Goal: Task Accomplishment & Management: Complete application form

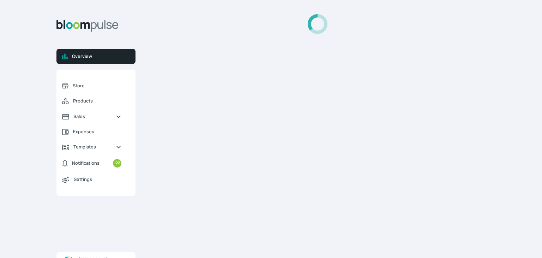
select select "2025"
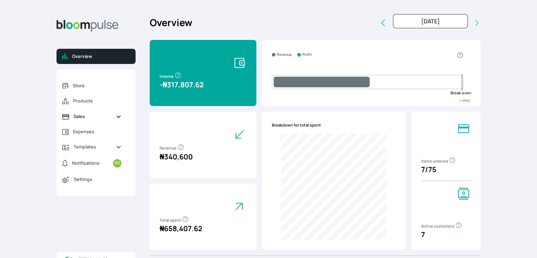
click at [75, 118] on span "Sales" at bounding box center [91, 116] width 37 height 7
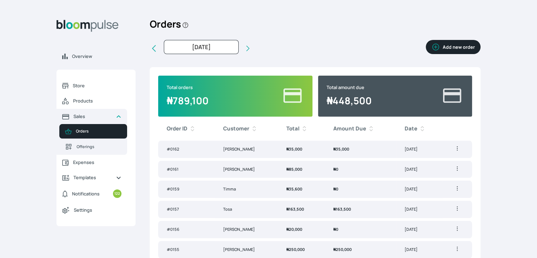
click at [154, 49] on icon at bounding box center [154, 48] width 8 height 8
type input "[DATE]"
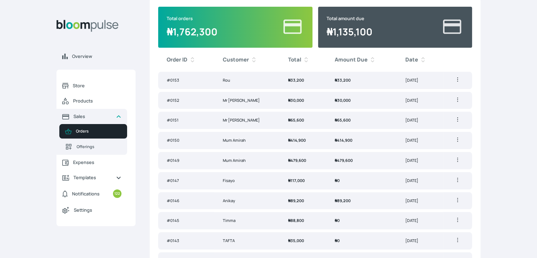
scroll to position [75, 0]
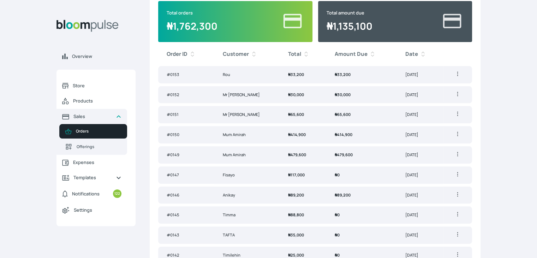
click at [310, 194] on td "₦ 89,200" at bounding box center [303, 194] width 47 height 17
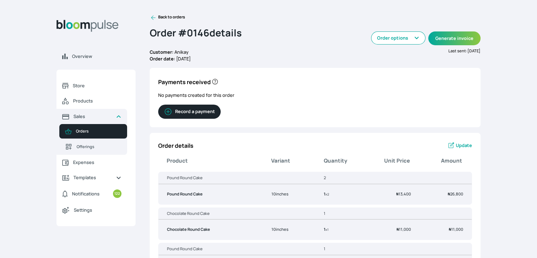
click at [155, 15] on icon at bounding box center [153, 17] width 7 height 7
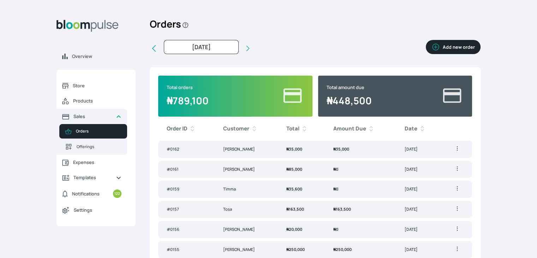
click at [456, 48] on button "Add new order" at bounding box center [453, 47] width 55 height 14
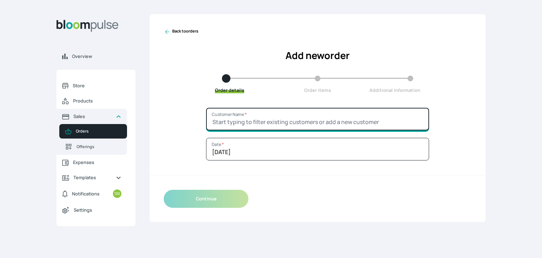
click at [287, 115] on input "Customer Name *" at bounding box center [317, 119] width 223 height 23
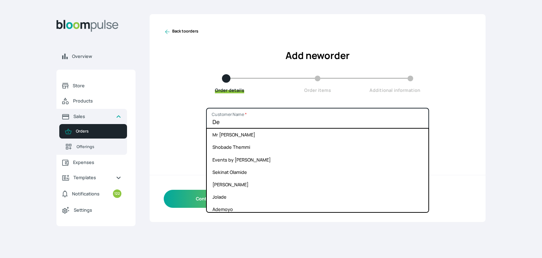
type input "D"
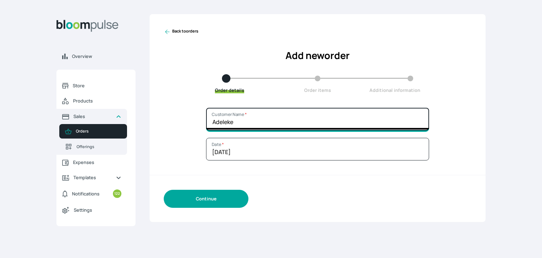
type input "Adeleke"
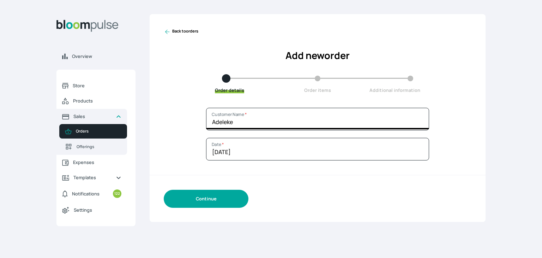
click at [199, 195] on button "Continue" at bounding box center [206, 199] width 85 height 18
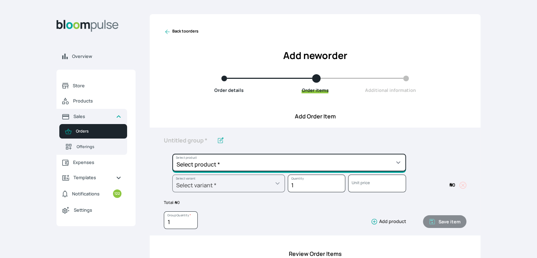
click at [225, 156] on select "Select product * Cake Decoration for 8inches High Chocolate oil based Round Cak…" at bounding box center [289, 163] width 234 height 18
select select "a288c6ae-7a33-4d48-9e4d-feb53a4d1c56"
click at [172, 154] on select "Select product * Cake Decoration for 8inches High Chocolate oil based Round Cak…" at bounding box center [289, 163] width 234 height 18
type input "Pound Round Cake"
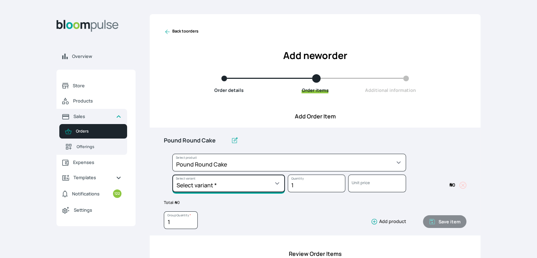
click at [260, 184] on select "Select variant * 10inches 11inches 12inches 13inches 14inches 6inches 7inches 8…" at bounding box center [228, 183] width 113 height 18
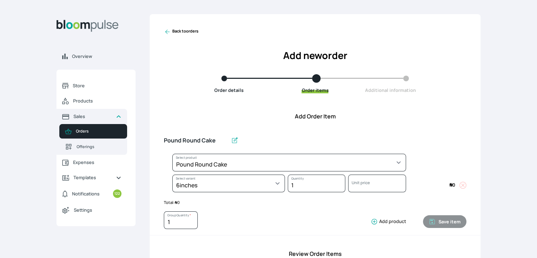
select select "a288c6ae-7a33-4d48-9e4d-feb53a4d1c56"
select select "aea4e495-404d-4082-b042-f4043adda4db"
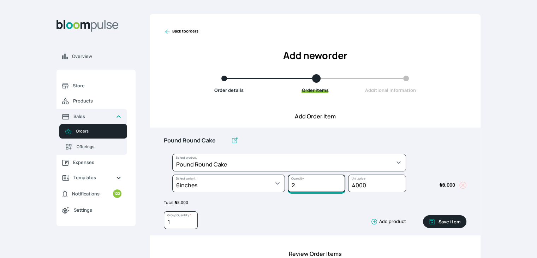
click at [340, 183] on input "2" at bounding box center [317, 183] width 58 height 18
type input "1"
click at [337, 188] on input "1" at bounding box center [317, 183] width 58 height 18
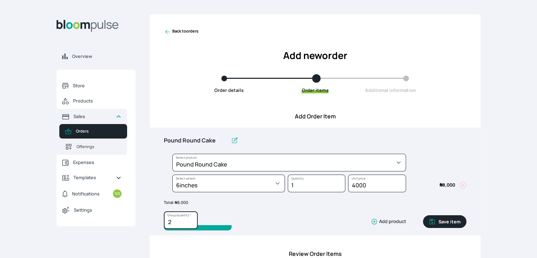
type input "2"
click at [191, 220] on input "2" at bounding box center [181, 220] width 34 height 18
click at [441, 222] on button "Save item" at bounding box center [444, 221] width 43 height 13
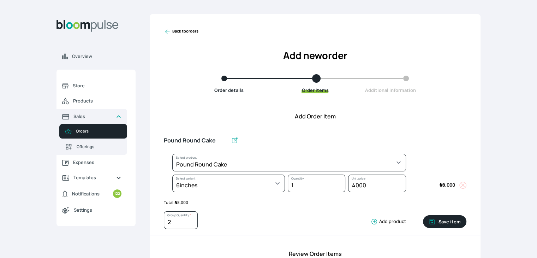
type input "1"
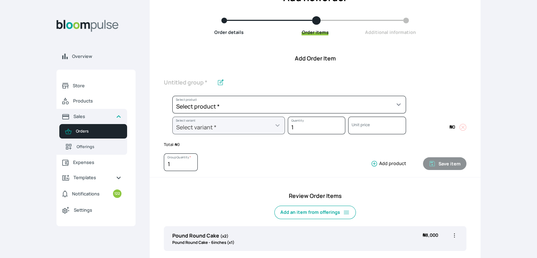
scroll to position [48, 0]
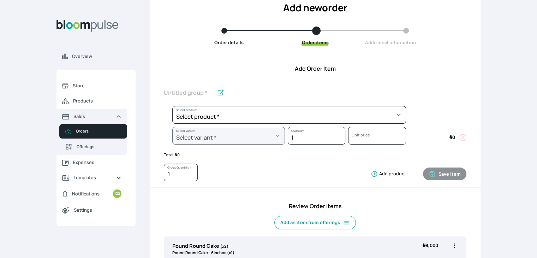
click at [530, 152] on div "Overview Store Products Sales Orders Offerings Expenses Templates Notifications…" at bounding box center [268, 81] width 537 height 258
click at [529, 152] on div "Overview Store Products Sales Orders Offerings Expenses Templates Notifications…" at bounding box center [268, 81] width 537 height 258
click at [528, 151] on div "Overview Store Products Sales Orders Offerings Expenses Templates Notifications…" at bounding box center [268, 81] width 537 height 258
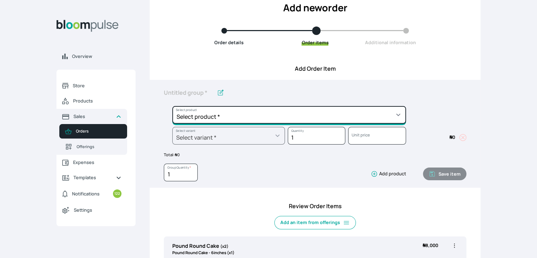
click at [393, 118] on select "Select product * Cake Decoration for 8inches High Chocolate oil based Round Cak…" at bounding box center [289, 115] width 234 height 18
select select "be455cf8-7bfd-466e-9032-5e752029ab19"
click at [172, 106] on select "Select product * Cake Decoration for 8inches High Chocolate oil based Round Cak…" at bounding box center [289, 115] width 234 height 18
type input "Chocolate Round Cake"
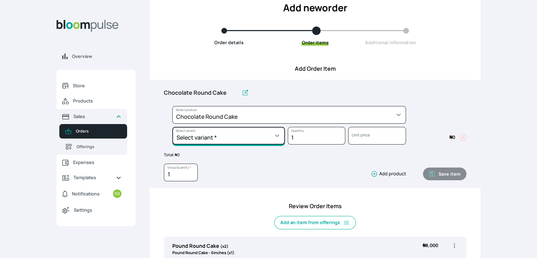
click at [226, 132] on select "Select variant * 10inches 11inches 12inches 13inches 14inches 6inches 7inches 8…" at bounding box center [228, 136] width 113 height 18
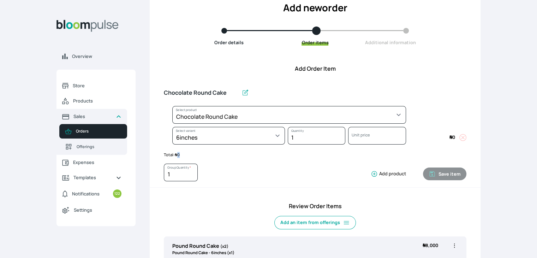
select select "be455cf8-7bfd-466e-9032-5e752029ab19"
select select "15fb1a7a-4f79-4805-a592-ab937b7d9960"
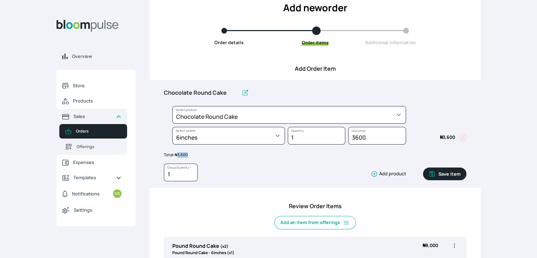
click at [442, 171] on button "Save item" at bounding box center [444, 173] width 43 height 13
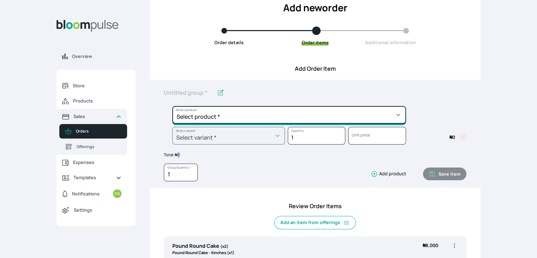
click at [384, 111] on select "Select product * Cake Decoration for 8inches High Chocolate oil based Round Cak…" at bounding box center [289, 115] width 234 height 18
select select "03a9c920-d373-4b55-9805-9de923defabf"
click at [172, 106] on select "Select product * Cake Decoration for 8inches High Chocolate oil based Round Cak…" at bounding box center [289, 115] width 234 height 18
type input "Redvelvet Round Cake"
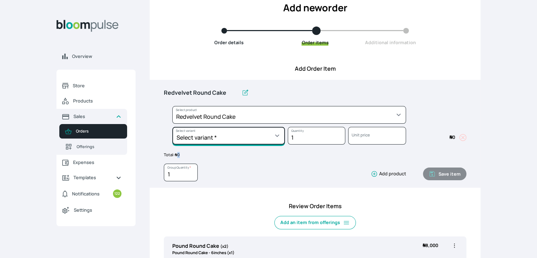
click at [263, 136] on select "Select variant * 10inches 11inches 12inches 13inches 14inches 6inches 7inches 8…" at bounding box center [228, 136] width 113 height 18
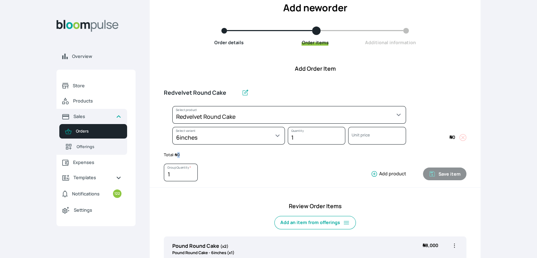
select select "03a9c920-d373-4b55-9805-9de923defabf"
select select "1aaa0133-b16c-4281-9354-ac0a86ea98f8"
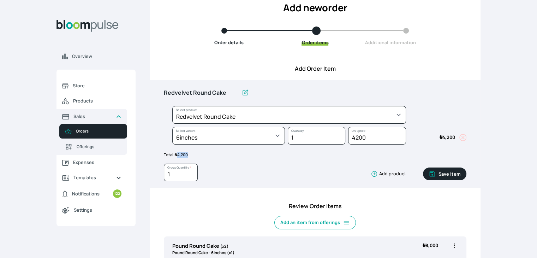
click at [445, 175] on button "Save item" at bounding box center [444, 173] width 43 height 13
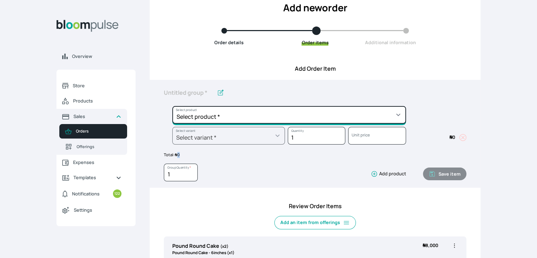
click at [396, 118] on select "Select product * Cake Decoration for 8inches High Chocolate oil based Round Cak…" at bounding box center [289, 115] width 234 height 18
select select "645c6260-b6bb-4351-a585-2a2a1086c83c"
click at [172, 106] on select "Select product * Cake Decoration for 8inches High Chocolate oil based Round Cak…" at bounding box center [289, 115] width 234 height 18
type input "Swiss Meringue Buttercream"
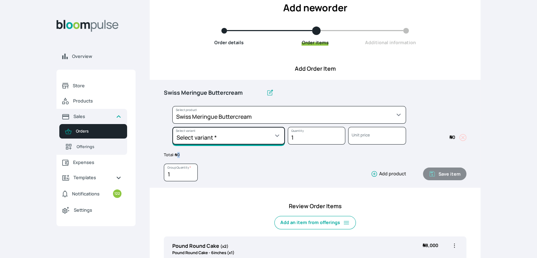
click at [274, 136] on select "Select variant * 1 batch Half batch" at bounding box center [228, 136] width 113 height 18
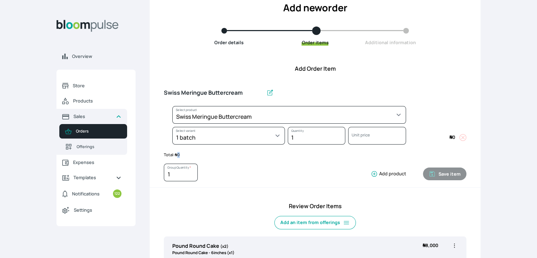
select select "645c6260-b6bb-4351-a585-2a2a1086c83c"
select select "c678bb25-e8eb-455c-a81d-4e3ae4155a32"
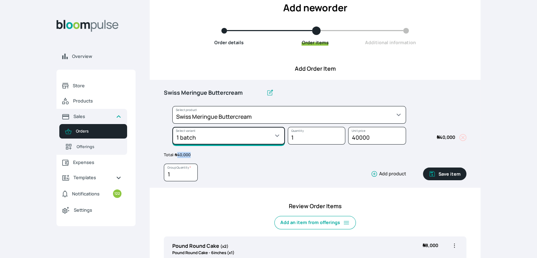
click at [237, 138] on select "Select variant * 1 batch Half batch" at bounding box center [228, 136] width 113 height 18
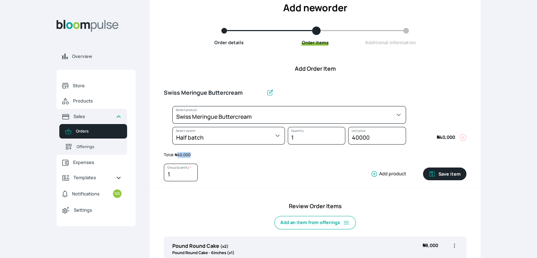
select select "645c6260-b6bb-4351-a585-2a2a1086c83c"
select select "fc7654b8-93b9-411b-9412-103ccf3fe3bb"
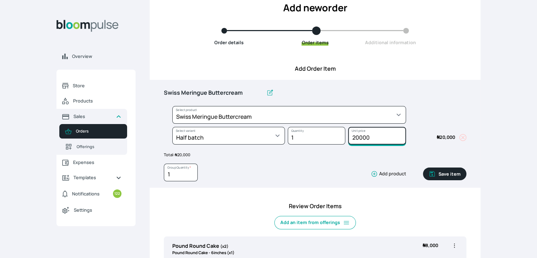
drag, startPoint x: 369, startPoint y: 137, endPoint x: 333, endPoint y: 137, distance: 36.4
click at [333, 137] on div "Select product * Cake Decoration for 8inches High Chocolate oil based Round Cak…" at bounding box center [315, 127] width 303 height 42
type input "10000"
click at [453, 171] on button "Save item" at bounding box center [444, 173] width 43 height 13
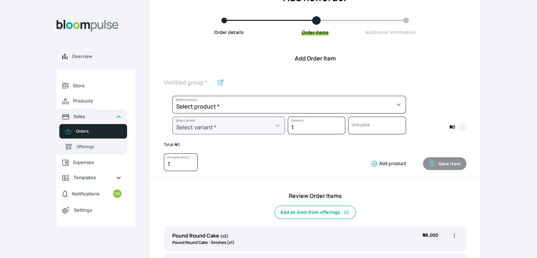
scroll to position [57, 0]
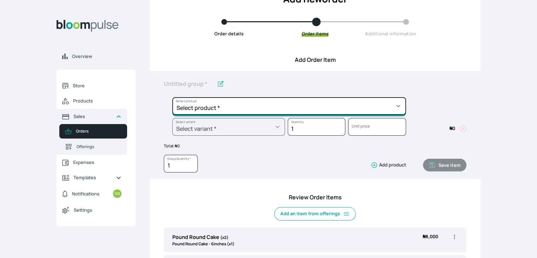
click at [320, 104] on select "Select product * Cake Decoration for 8inches High Chocolate oil based Round Cak…" at bounding box center [289, 106] width 234 height 18
select select "8010db02-07cd-44bd-8936-1cca38eae19c"
click at [172, 97] on select "Select product * Cake Decoration for 8inches High Chocolate oil based Round Cak…" at bounding box center [289, 106] width 234 height 18
type input "Fondant 1 Recipe"
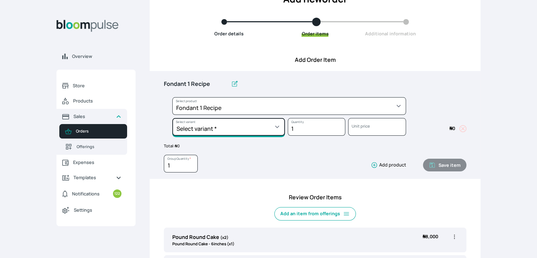
click at [263, 130] on select "Select variant * Regular" at bounding box center [228, 127] width 113 height 18
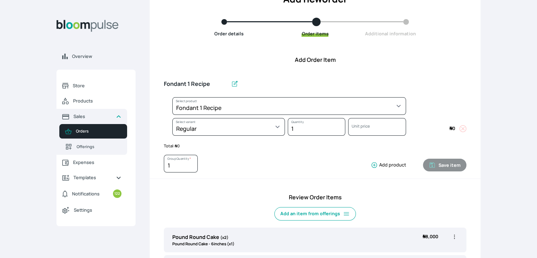
select select "8010db02-07cd-44bd-8936-1cca38eae19c"
select select "42ad62f1-0410-4207-9b65-65b7136d5369"
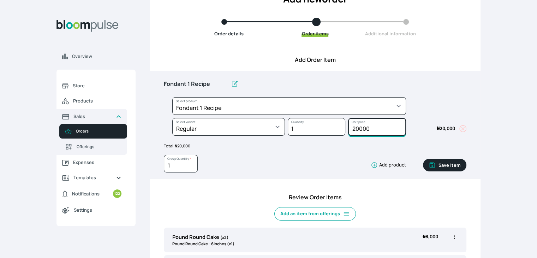
drag, startPoint x: 372, startPoint y: 129, endPoint x: 340, endPoint y: 131, distance: 32.2
click at [340, 131] on div "Select product * Cake Decoration for 8inches High Chocolate oil based Round Cak…" at bounding box center [315, 118] width 303 height 42
type input "15000"
click at [435, 166] on icon "button" at bounding box center [432, 164] width 5 height 5
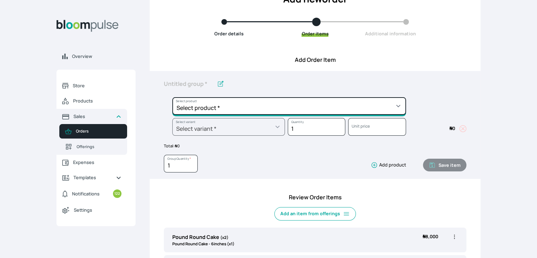
click at [309, 108] on select "Select product * Cake Decoration for 8inches High Chocolate oil based Round Cak…" at bounding box center [289, 106] width 234 height 18
select select "023b730d-bc46-477e-b7f7-d3522e7f455b"
click at [172, 97] on select "Select product * Cake Decoration for 8inches High Chocolate oil based Round Cak…" at bounding box center [289, 106] width 234 height 18
type input "Cake Decoration for 8inches High"
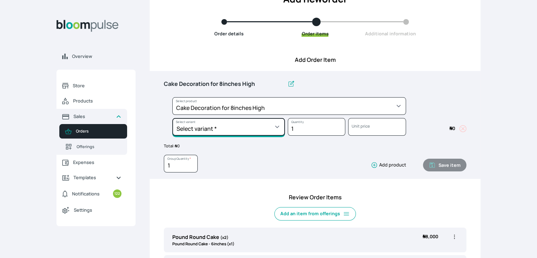
click at [269, 125] on select "Select variant * Basic Complex Regular" at bounding box center [228, 127] width 113 height 18
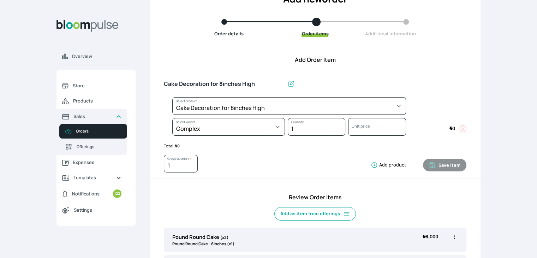
select select "023b730d-bc46-477e-b7f7-d3522e7f455b"
select select "dbb9cdde-0e9e-4f5c-891f-81d6220c5e38"
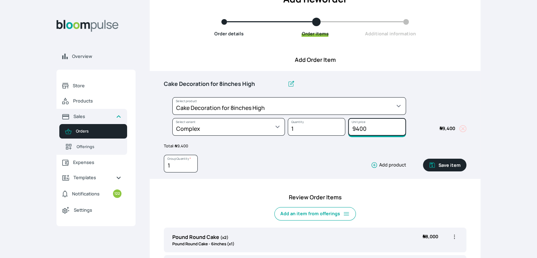
drag, startPoint x: 373, startPoint y: 129, endPoint x: 339, endPoint y: 128, distance: 33.6
click at [339, 128] on div "Select product * Cake Decoration for 8inches High Chocolate oil based Round Cak…" at bounding box center [315, 118] width 303 height 42
type input "30000"
click at [447, 161] on button "Save item" at bounding box center [444, 165] width 43 height 13
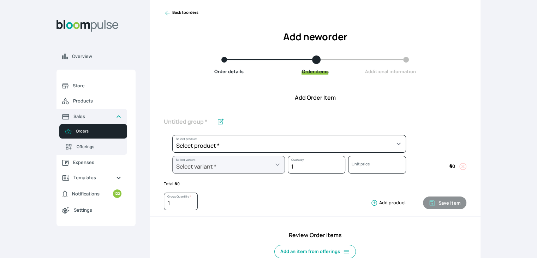
scroll to position [0, 0]
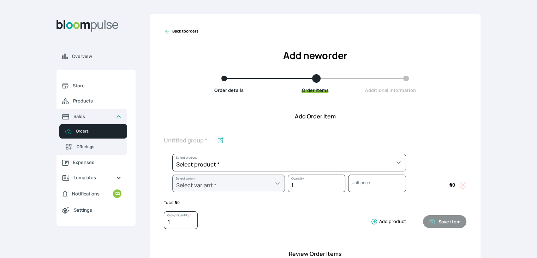
click at [171, 31] on link "Back to orders" at bounding box center [181, 31] width 35 height 7
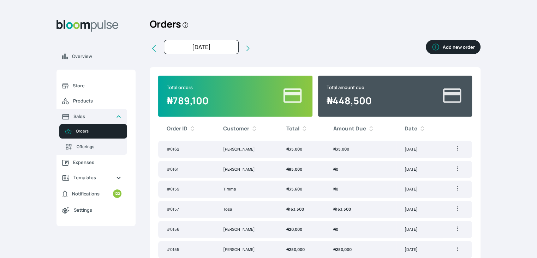
click at [448, 48] on button "Add new order" at bounding box center [453, 47] width 55 height 14
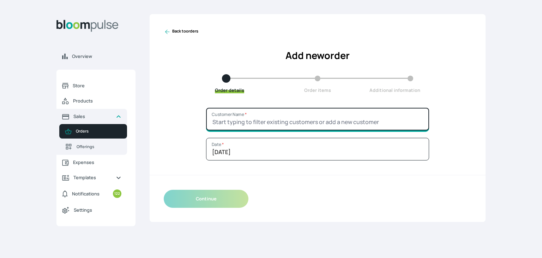
click at [282, 116] on input "Customer Name *" at bounding box center [317, 119] width 223 height 23
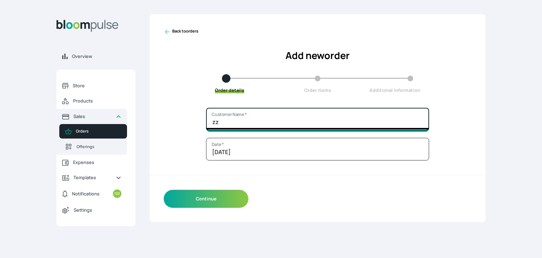
type input "z"
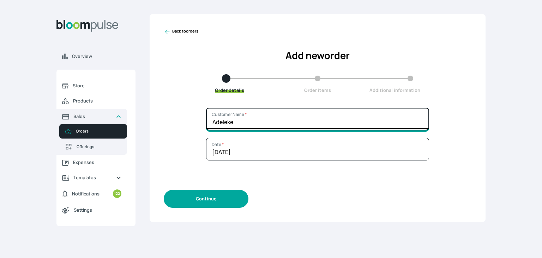
type input "Adeleke"
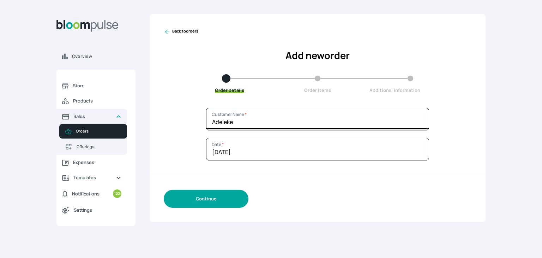
click at [203, 203] on button "Continue" at bounding box center [206, 199] width 85 height 18
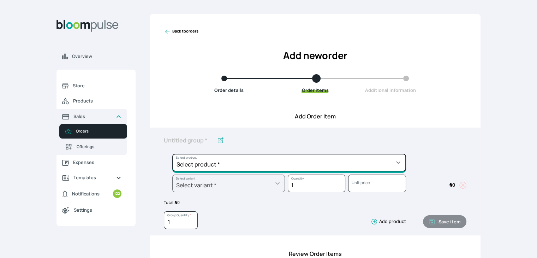
click at [292, 164] on select "Select product * Cake Decoration for 8inches High Chocolate oil based Round Cak…" at bounding box center [289, 163] width 234 height 18
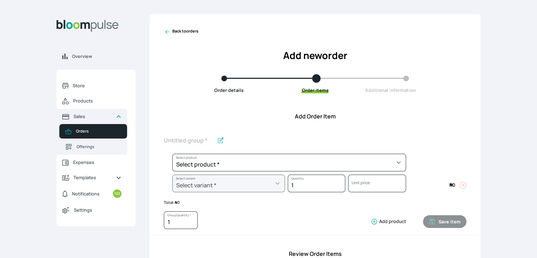
drag, startPoint x: 436, startPoint y: 132, endPoint x: 430, endPoint y: 133, distance: 5.7
click at [436, 132] on div "Select product * Cake Decoration for 8inches High Chocolate oil based Round Cak…" at bounding box center [315, 181] width 331 height 108
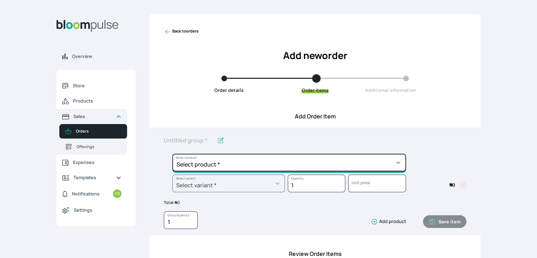
click at [316, 161] on select "Select product * Cake Decoration for 8inches High Chocolate oil based Round Cak…" at bounding box center [289, 163] width 234 height 18
select select "0a3636f1-4902-403d-89c1-f5465b9229a0"
click at [172, 154] on select "Select product * Cake Decoration for 8inches High Chocolate oil based Round Cak…" at bounding box center [289, 163] width 234 height 18
type input "Chocolate oil based Round Cake"
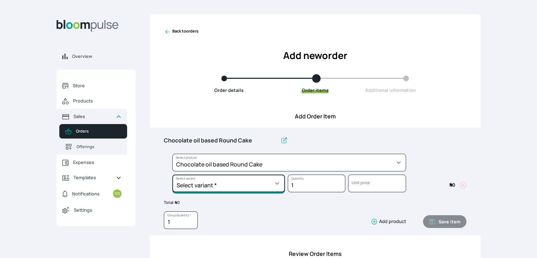
click at [243, 183] on select "Select variant * 10inches 11inches 12inches 6inches 7inches 8inches 9inches" at bounding box center [228, 183] width 113 height 18
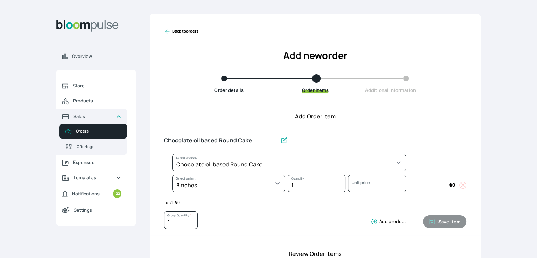
select select "0a3636f1-4902-403d-89c1-f5465b9229a0"
select select "1b042159-aabd-4eda-968f-ed2104558901"
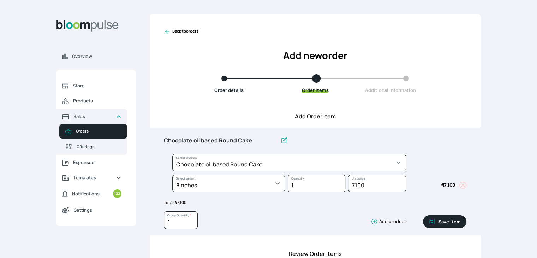
click at [451, 219] on button "Save item" at bounding box center [444, 221] width 43 height 13
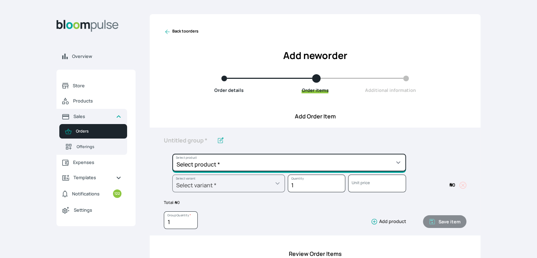
click at [269, 166] on select "Select product * Cake Decoration for 8inches High Chocolate oil based Round Cak…" at bounding box center [289, 163] width 234 height 18
select select "308ec9aa-9c9b-4c8b-9137-5de2303ab237"
click at [172, 154] on select "Select product * Cake Decoration for 8inches High Chocolate oil based Round Cak…" at bounding box center [289, 163] width 234 height 18
type input "Redvelvet oil based Round Cake"
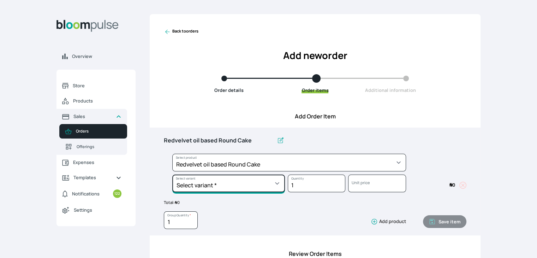
click at [259, 185] on select "Select variant * 10inches 11inches 12inches 6inches 7inches 8inches 9inches" at bounding box center [228, 183] width 113 height 18
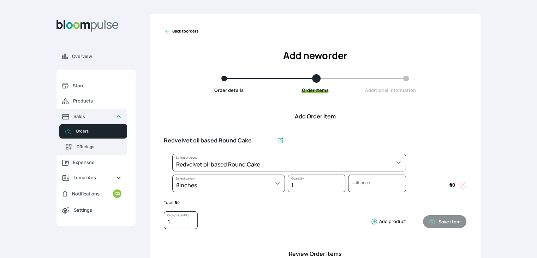
select select "308ec9aa-9c9b-4c8b-9137-5de2303ab237"
select select "e592fd65-7ecf-4c02-9b2e-527044ac8258"
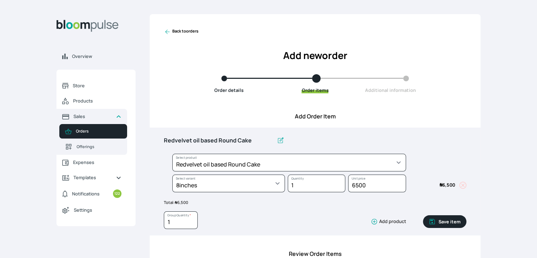
click at [444, 224] on button "Save item" at bounding box center [444, 221] width 43 height 13
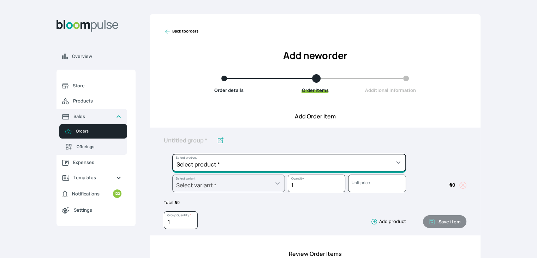
click at [322, 158] on select "Select product * Cake Decoration for 8inches High Chocolate oil based Round Cak…" at bounding box center [289, 163] width 234 height 18
select select "49426e7e-6d78-4aff-80b2-0dfc408de078"
click at [172, 154] on select "Select product * Cake Decoration for 8inches High Chocolate oil based Round Cak…" at bounding box center [289, 163] width 234 height 18
type input "Vanilla oil based Round Cake"
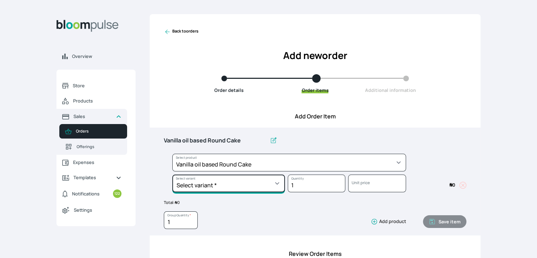
click at [269, 187] on select "Select variant * 10inches 11inches 12inches 6inches 7inches 8inches 9inches" at bounding box center [228, 183] width 113 height 18
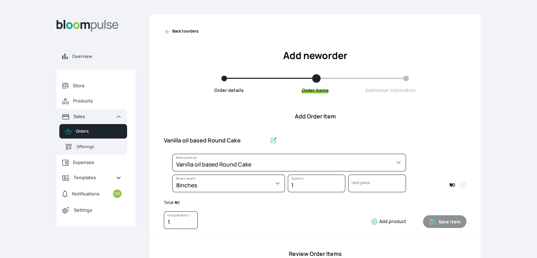
select select "49426e7e-6d78-4aff-80b2-0dfc408de078"
select select "521b5e78-dac1-445e-a6e7-266adeee2241"
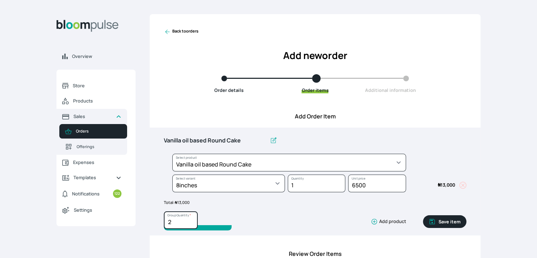
type input "2"
click at [191, 219] on input "2" at bounding box center [181, 220] width 34 height 18
click at [451, 224] on button "Save item" at bounding box center [444, 221] width 43 height 13
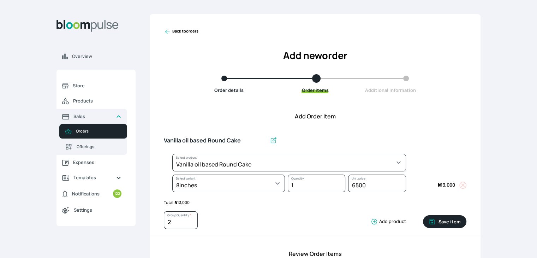
type input "1"
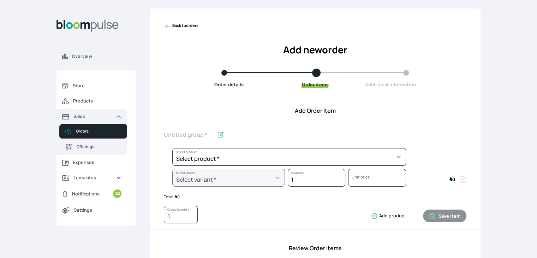
scroll to position [7, 0]
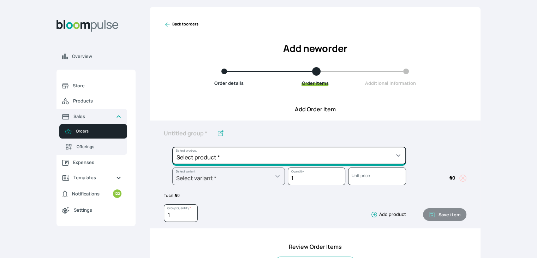
click at [323, 156] on select "Select product * Cake Decoration for 8inches High Chocolate oil based Round Cak…" at bounding box center [289, 156] width 234 height 18
select select "83f82b0c-44eb-4ac8-bd97-27faddcd7e30"
click at [172, 147] on select "Select product * Cake Decoration for 8inches High Chocolate oil based Round Cak…" at bounding box center [289, 156] width 234 height 18
type input "Whipped Cream Frosting"
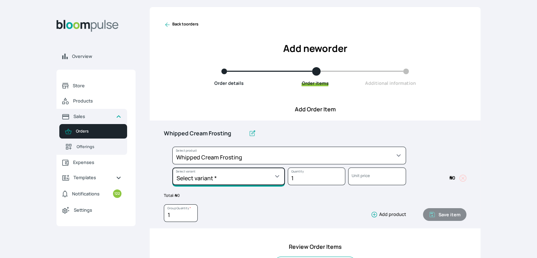
click at [268, 174] on select "Select variant * 1 cup 2 cups 3 cups 4 cups" at bounding box center [228, 176] width 113 height 18
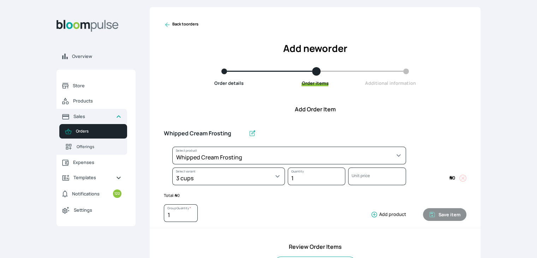
select select "83f82b0c-44eb-4ac8-bd97-27faddcd7e30"
select select "fde2ff08-7291-4fbf-b13d-84aa5027fb42"
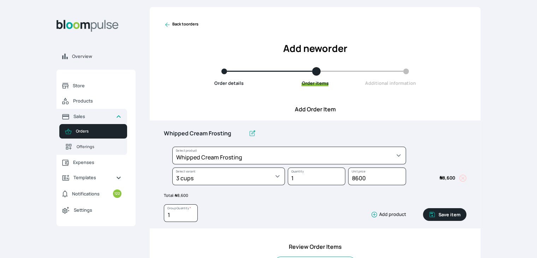
click at [449, 216] on button "Save item" at bounding box center [444, 214] width 43 height 13
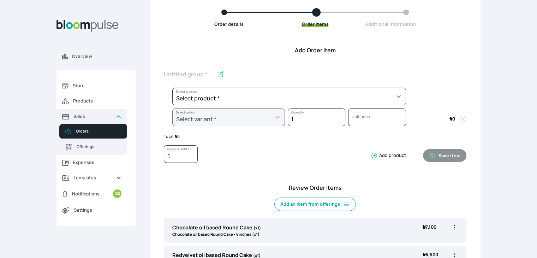
scroll to position [62, 0]
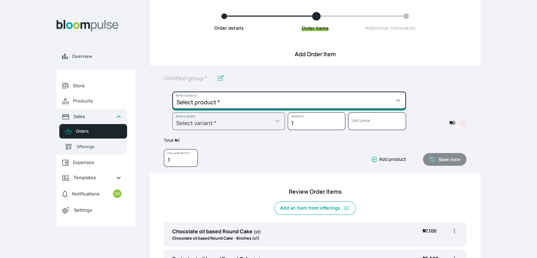
click at [366, 101] on select "Select product * Cake Decoration for 8inches High Chocolate oil based Round Cak…" at bounding box center [289, 100] width 234 height 18
select select "023b730d-bc46-477e-b7f7-d3522e7f455b"
click at [172, 91] on select "Select product * Cake Decoration for 8inches High Chocolate oil based Round Cak…" at bounding box center [289, 100] width 234 height 18
type input "Cake Decoration for 8inches High"
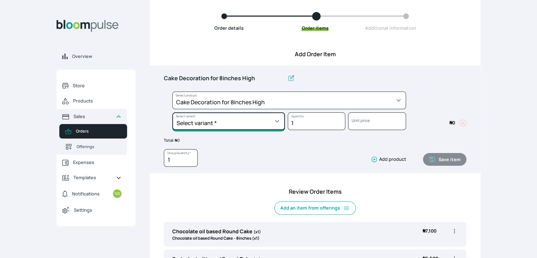
click at [273, 125] on select "Select variant * Basic Complex Regular" at bounding box center [228, 121] width 113 height 18
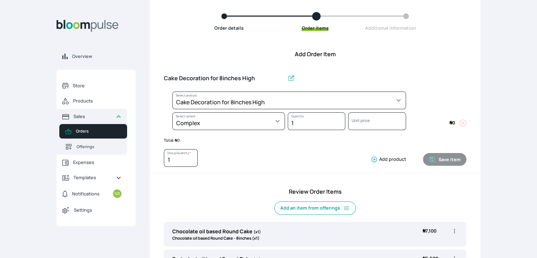
select select "023b730d-bc46-477e-b7f7-d3522e7f455b"
select select "dbb9cdde-0e9e-4f5c-891f-81d6220c5e38"
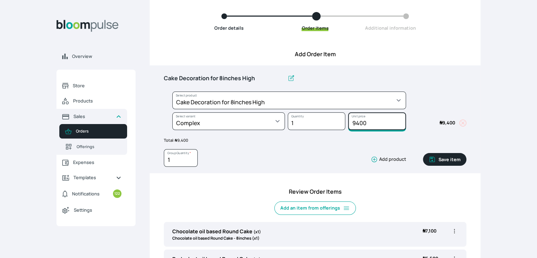
drag, startPoint x: 372, startPoint y: 124, endPoint x: 336, endPoint y: 122, distance: 36.1
click at [336, 122] on div "Select product * Cake Decoration for 8inches High Chocolate oil based Round Cak…" at bounding box center [315, 112] width 303 height 42
type input "17000"
click at [452, 156] on button "Save item" at bounding box center [444, 159] width 43 height 13
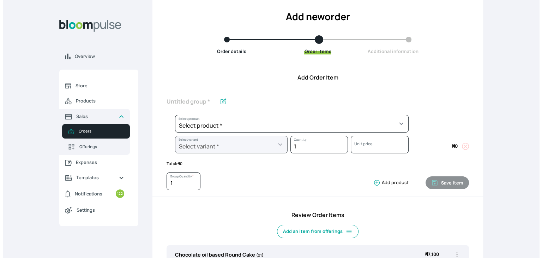
scroll to position [0, 0]
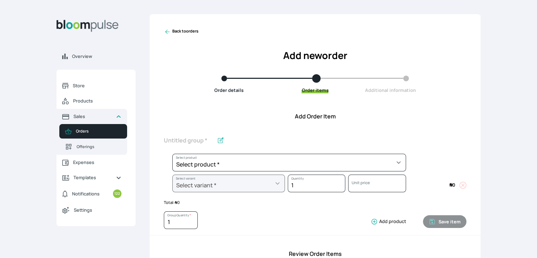
click at [178, 31] on link "Back to orders" at bounding box center [181, 31] width 35 height 7
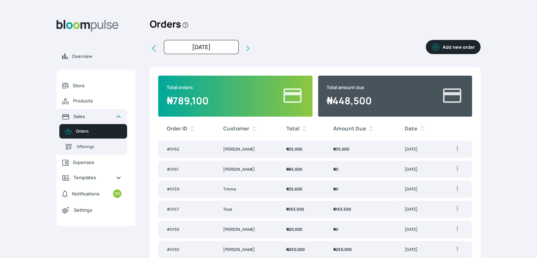
click at [454, 47] on button "Add new order" at bounding box center [453, 47] width 55 height 14
